Goal: Information Seeking & Learning: Learn about a topic

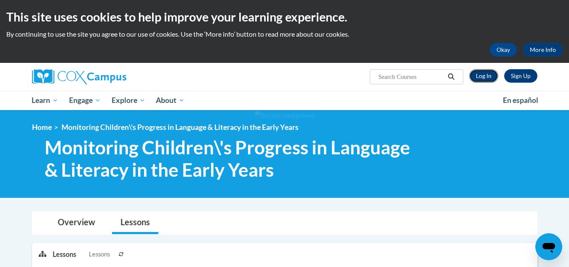
click at [484, 74] on link "Log In" at bounding box center [484, 75] width 29 height 13
click at [487, 72] on link "Log In" at bounding box center [484, 75] width 29 height 13
click at [487, 73] on link "Log In" at bounding box center [484, 75] width 29 height 13
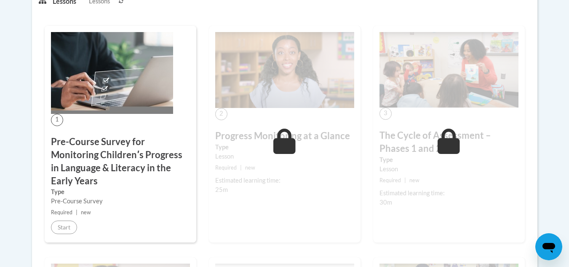
scroll to position [42, 0]
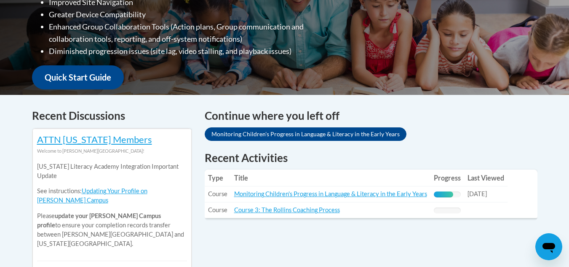
scroll to position [337, 0]
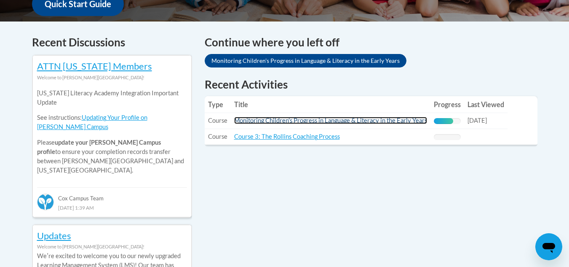
click at [368, 120] on link "Monitoring Children's Progress in Language & Literacy in the Early Years" at bounding box center [330, 120] width 193 height 7
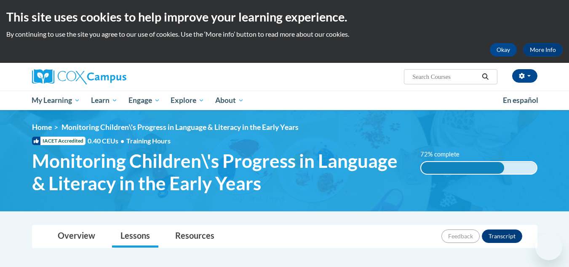
scroll to position [295, 0]
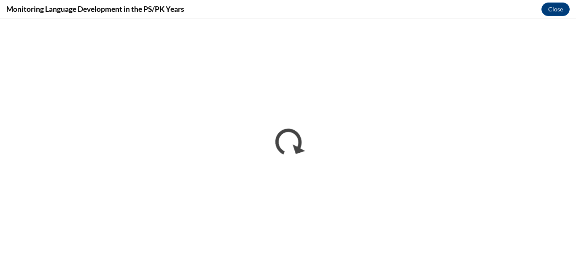
scroll to position [0, 0]
click at [476, 6] on div "Monitoring Language Development in the PS/PK Years Close" at bounding box center [288, 9] width 576 height 19
